Goal: Task Accomplishment & Management: Use online tool/utility

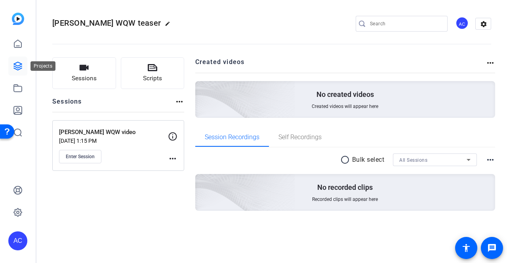
click at [22, 69] on icon at bounding box center [18, 66] width 10 height 10
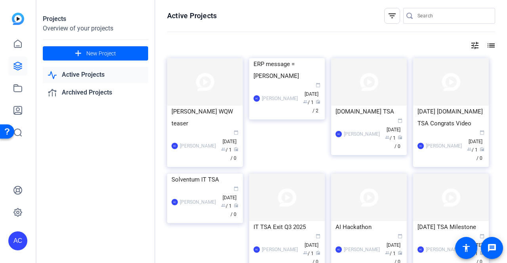
click at [97, 73] on link "Active Projects" at bounding box center [95, 75] width 105 height 16
click at [92, 53] on span "New Project" at bounding box center [101, 54] width 30 height 8
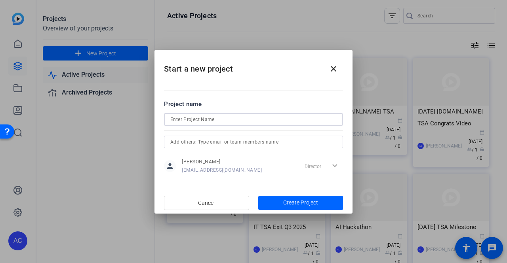
click at [190, 118] on input at bounding box center [253, 120] width 166 height 10
type input "WQW teaser"
click at [299, 199] on span "Create Project" at bounding box center [300, 203] width 35 height 8
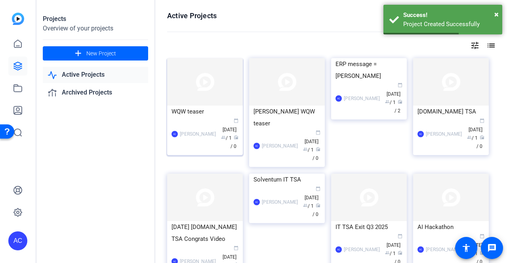
click at [204, 88] on img at bounding box center [205, 82] width 76 height 48
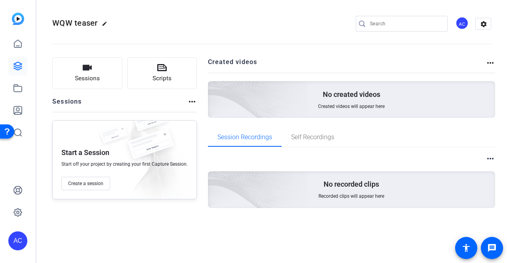
click at [490, 60] on mat-icon "more_horiz" at bounding box center [491, 63] width 10 height 10
click at [370, 84] on div at bounding box center [253, 131] width 507 height 263
click at [368, 101] on div "No created videos Created videos will appear here" at bounding box center [352, 99] width 288 height 37
click at [98, 184] on span "Create a session" at bounding box center [85, 184] width 35 height 6
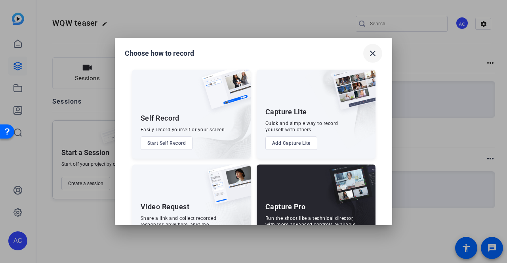
click at [374, 53] on mat-icon "close" at bounding box center [373, 54] width 10 height 10
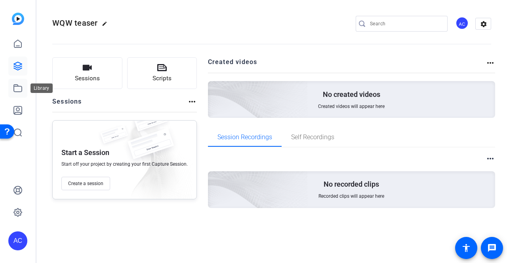
click at [17, 86] on icon at bounding box center [18, 88] width 8 height 7
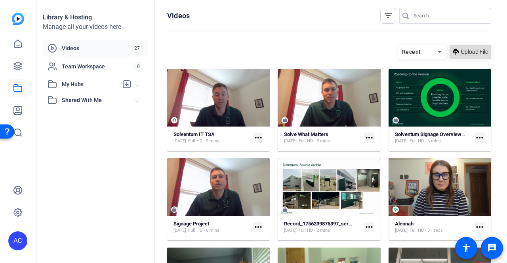
click at [468, 52] on span "Upload File" at bounding box center [474, 52] width 27 height 8
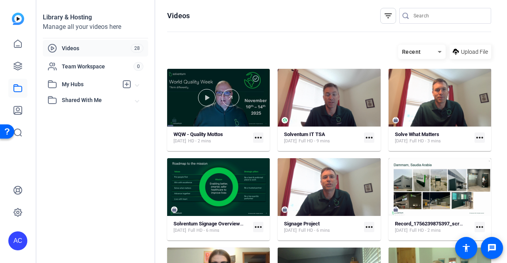
click at [182, 80] on div at bounding box center [218, 98] width 103 height 58
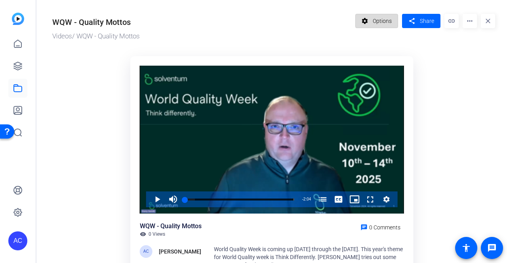
click at [383, 18] on span "Options" at bounding box center [382, 20] width 19 height 15
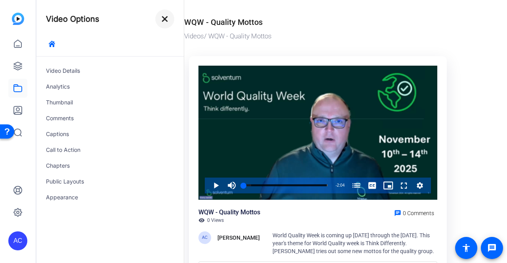
click at [164, 18] on mat-icon "close" at bounding box center [165, 19] width 10 height 10
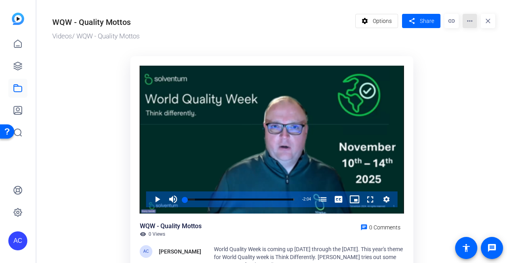
click at [465, 26] on mat-icon "more_horiz" at bounding box center [470, 21] width 14 height 14
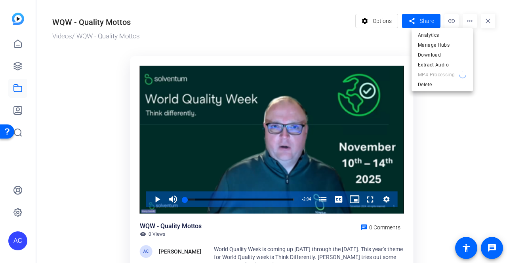
click at [490, 40] on div at bounding box center [253, 131] width 507 height 263
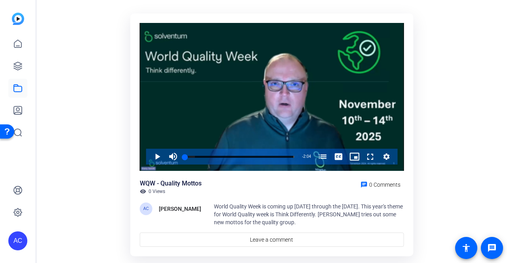
scroll to position [63, 0]
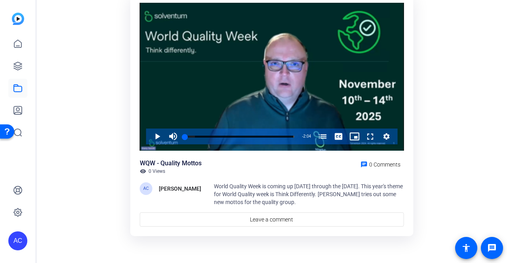
click at [86, 187] on ktd-grid "Video Player is loading. Play Video Play Mute Current Time 0:00 / Duration 2:04…" at bounding box center [273, 116] width 443 height 254
click at [88, 77] on ktd-grid "Video Player is loading. Play Video Play Mute Current Time 0:00 / Duration 2:04…" at bounding box center [273, 116] width 443 height 254
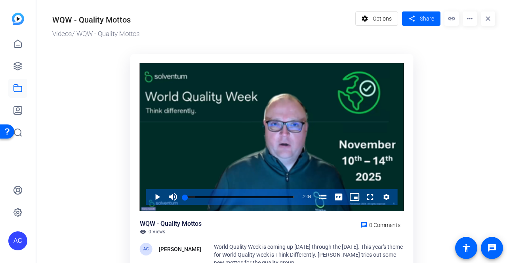
scroll to position [0, 0]
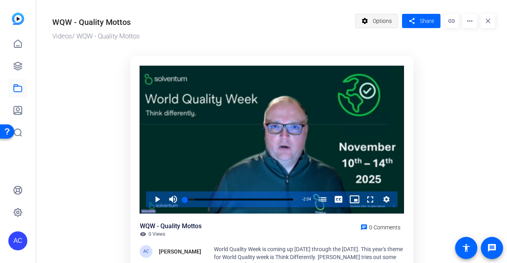
click at [373, 23] on span "Options" at bounding box center [382, 20] width 19 height 15
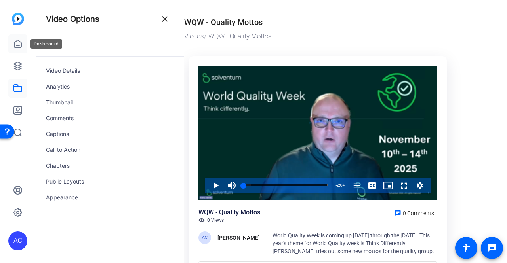
click at [18, 44] on icon at bounding box center [18, 44] width 10 height 10
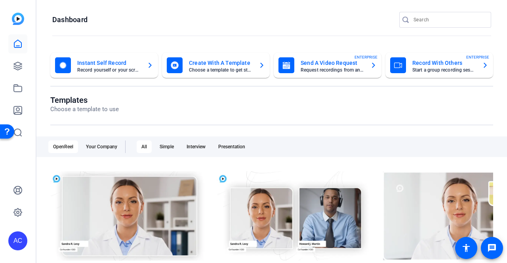
click at [227, 66] on mat-card-title "Create With A Template" at bounding box center [220, 63] width 63 height 10
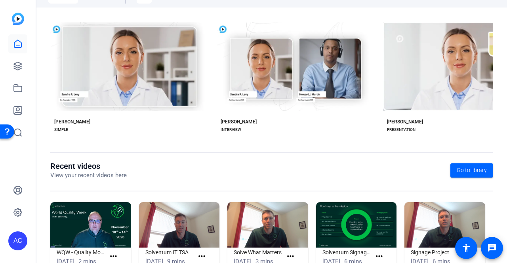
scroll to position [185, 0]
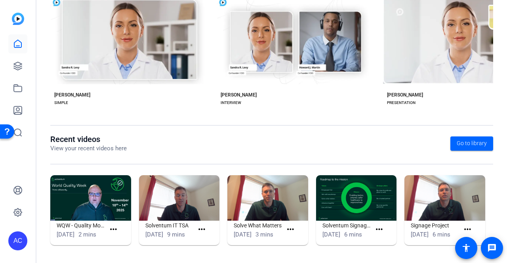
click at [69, 189] on img at bounding box center [90, 199] width 81 height 46
click at [114, 226] on mat-icon "more_horiz" at bounding box center [114, 230] width 10 height 10
click at [122, 238] on span "View" at bounding box center [130, 238] width 32 height 10
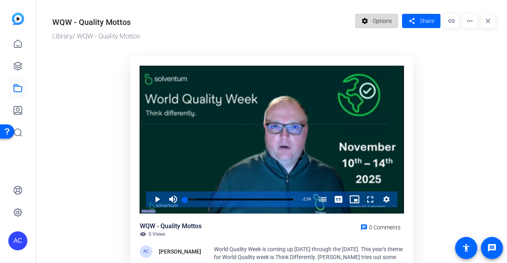
click at [381, 19] on span "Options" at bounding box center [382, 20] width 19 height 15
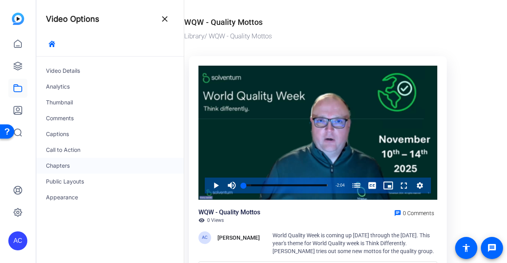
click at [64, 166] on div "Chapters" at bounding box center [109, 166] width 147 height 16
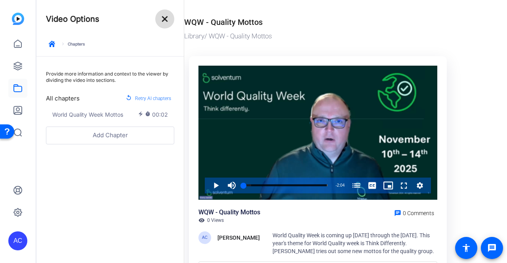
click at [163, 21] on mat-icon "close" at bounding box center [165, 19] width 10 height 10
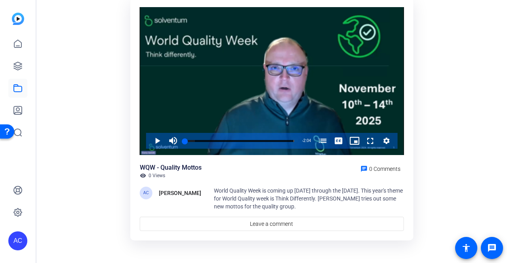
scroll to position [63, 0]
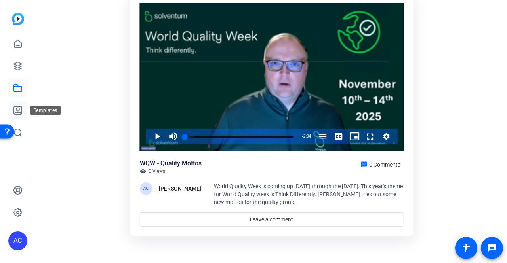
click at [19, 111] on icon at bounding box center [18, 111] width 10 height 10
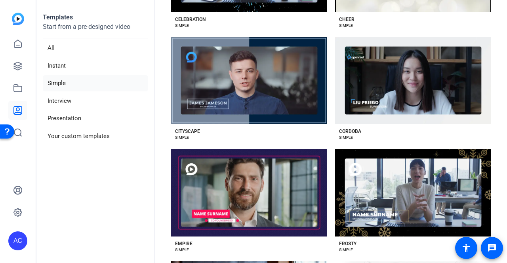
scroll to position [202, 0]
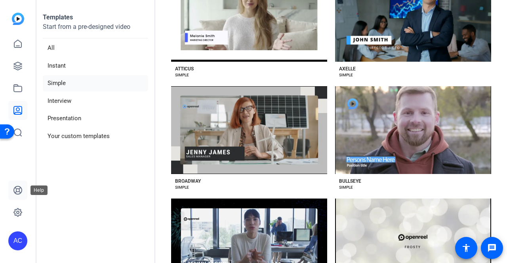
click at [18, 191] on icon at bounding box center [18, 191] width 10 height 10
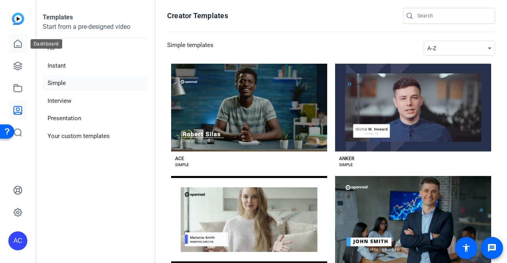
click at [20, 43] on icon at bounding box center [18, 44] width 10 height 10
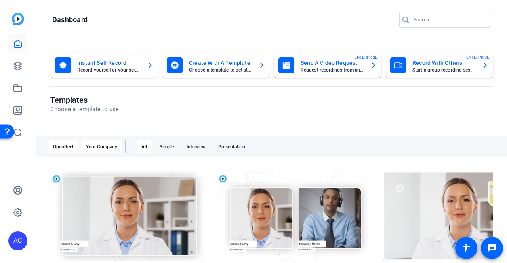
click at [105, 145] on div "Your Company" at bounding box center [101, 147] width 41 height 13
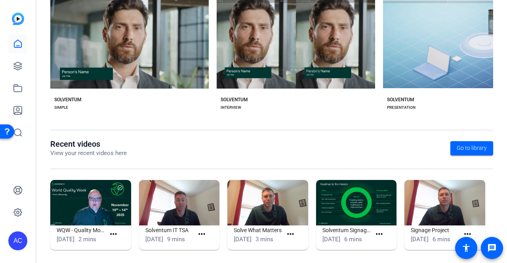
scroll to position [185, 0]
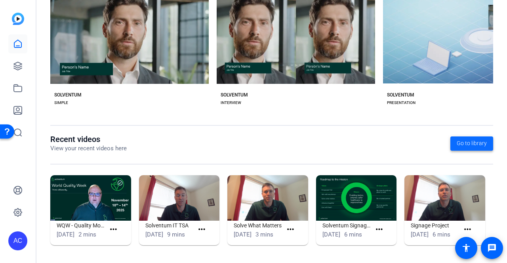
click at [468, 139] on span "Go to library" at bounding box center [472, 143] width 30 height 8
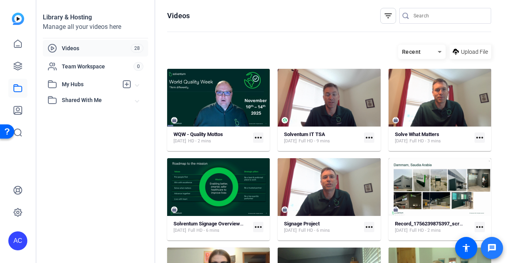
click at [495, 250] on mat-icon "message" at bounding box center [492, 249] width 10 height 10
